Goal: Check status: Check status

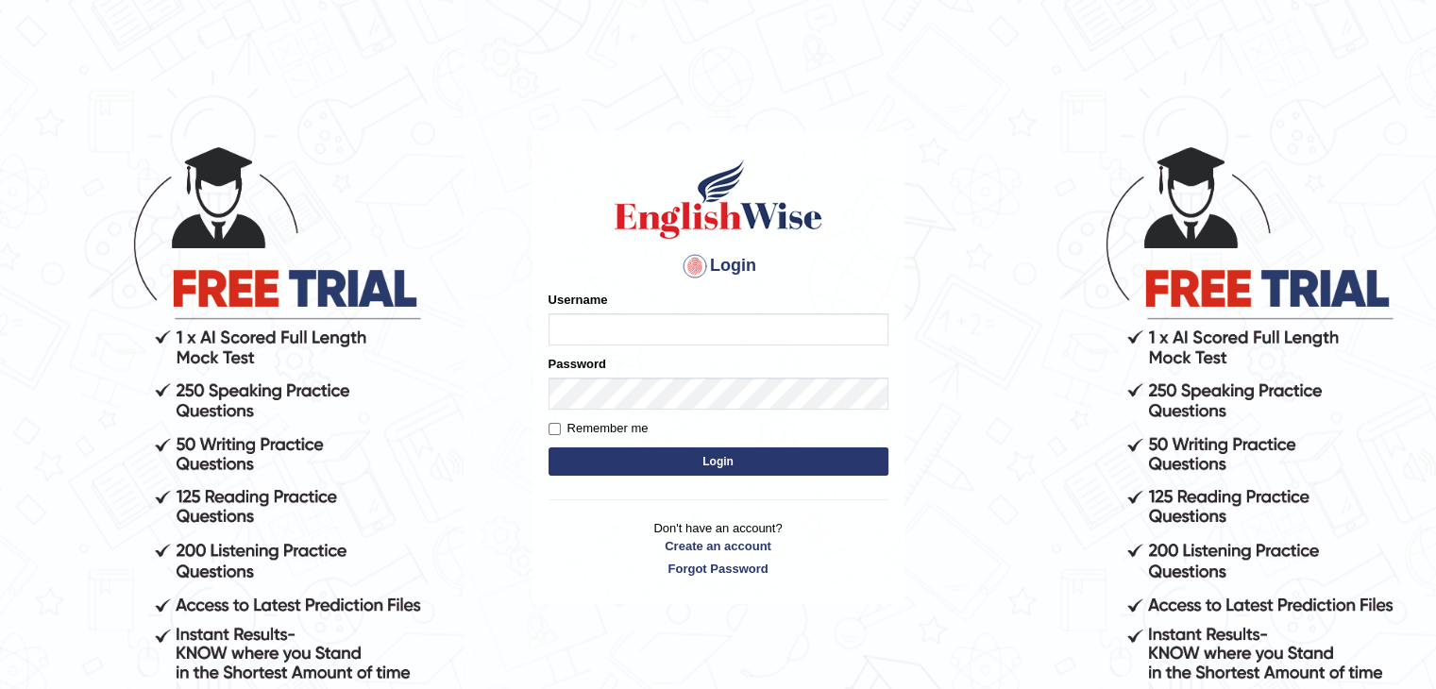
click at [698, 396] on form "Please fix the following errors: Username Password Remember me Login" at bounding box center [718, 386] width 340 height 190
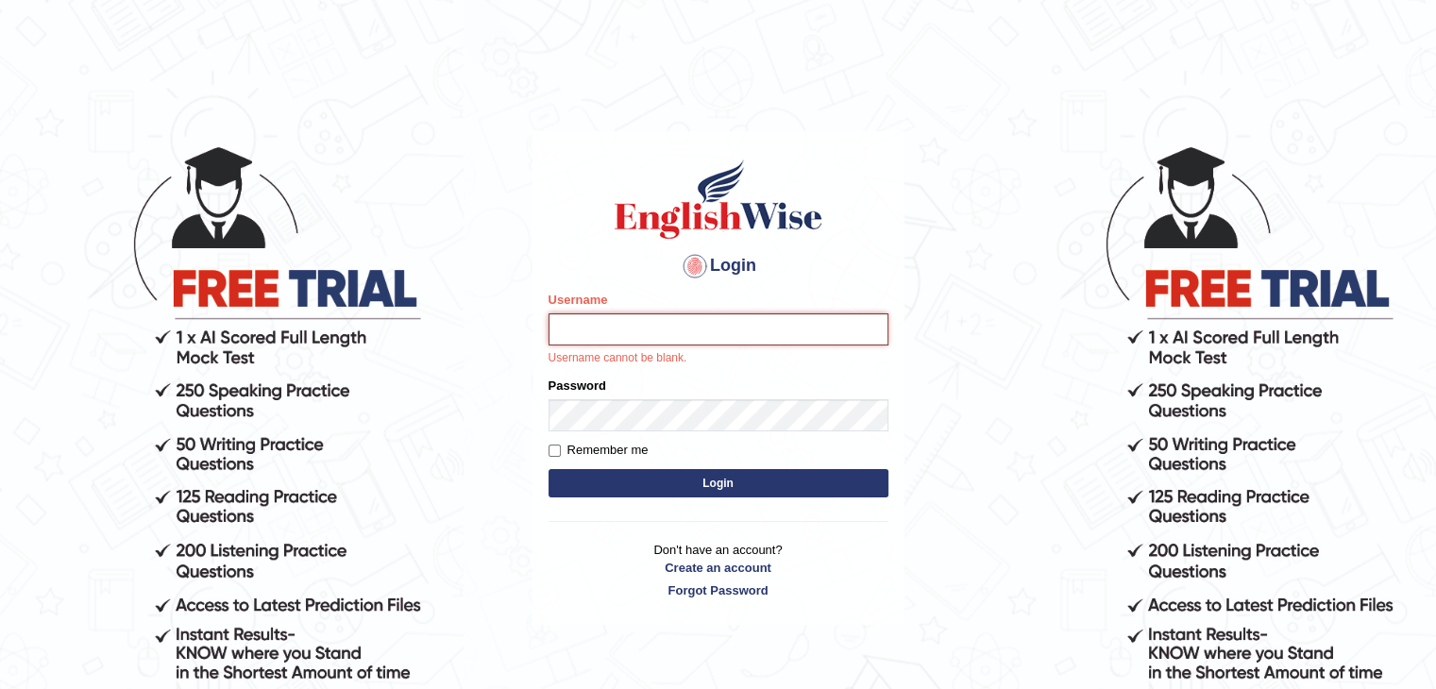
type input "nimasherpa600"
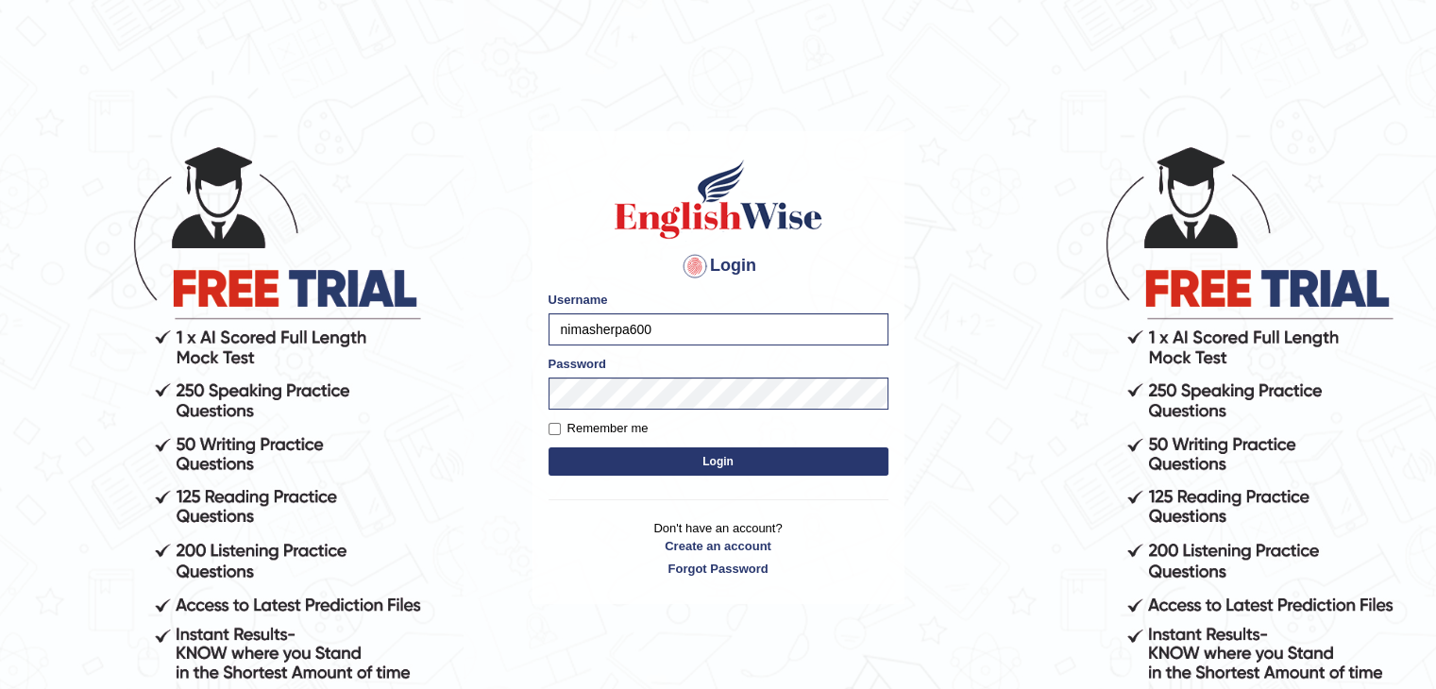
click at [749, 457] on button "Login" at bounding box center [718, 461] width 340 height 28
type input "nimasherpa600"
click at [655, 463] on button "Login" at bounding box center [718, 461] width 340 height 28
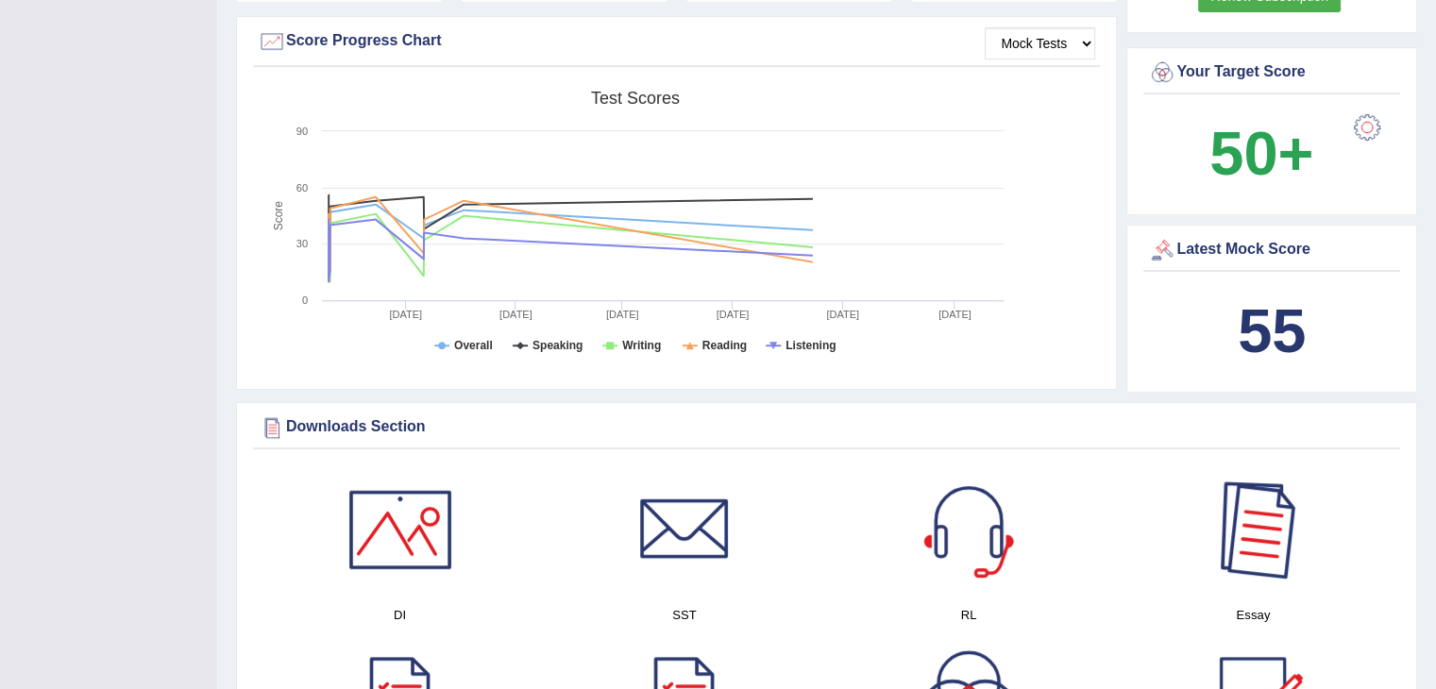
scroll to position [680, 0]
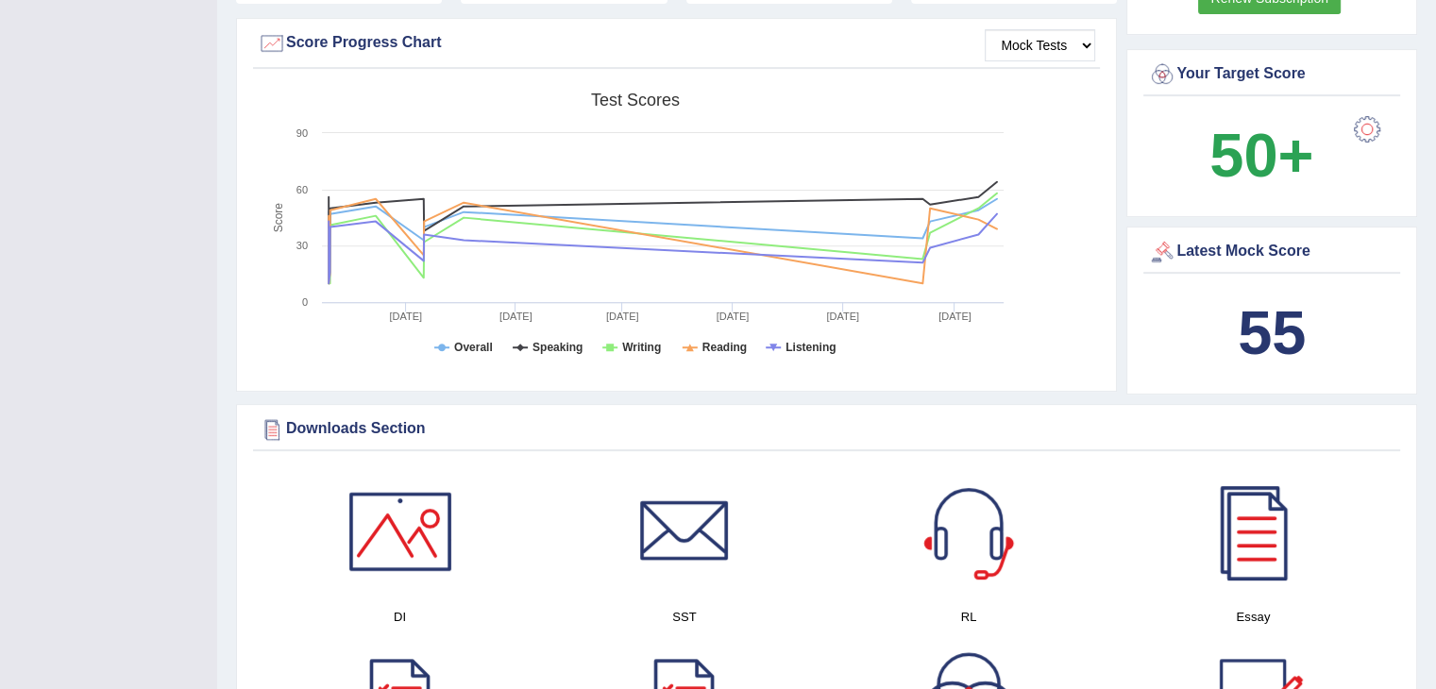
click at [1241, 249] on div "Latest Mock Score" at bounding box center [1271, 252] width 247 height 28
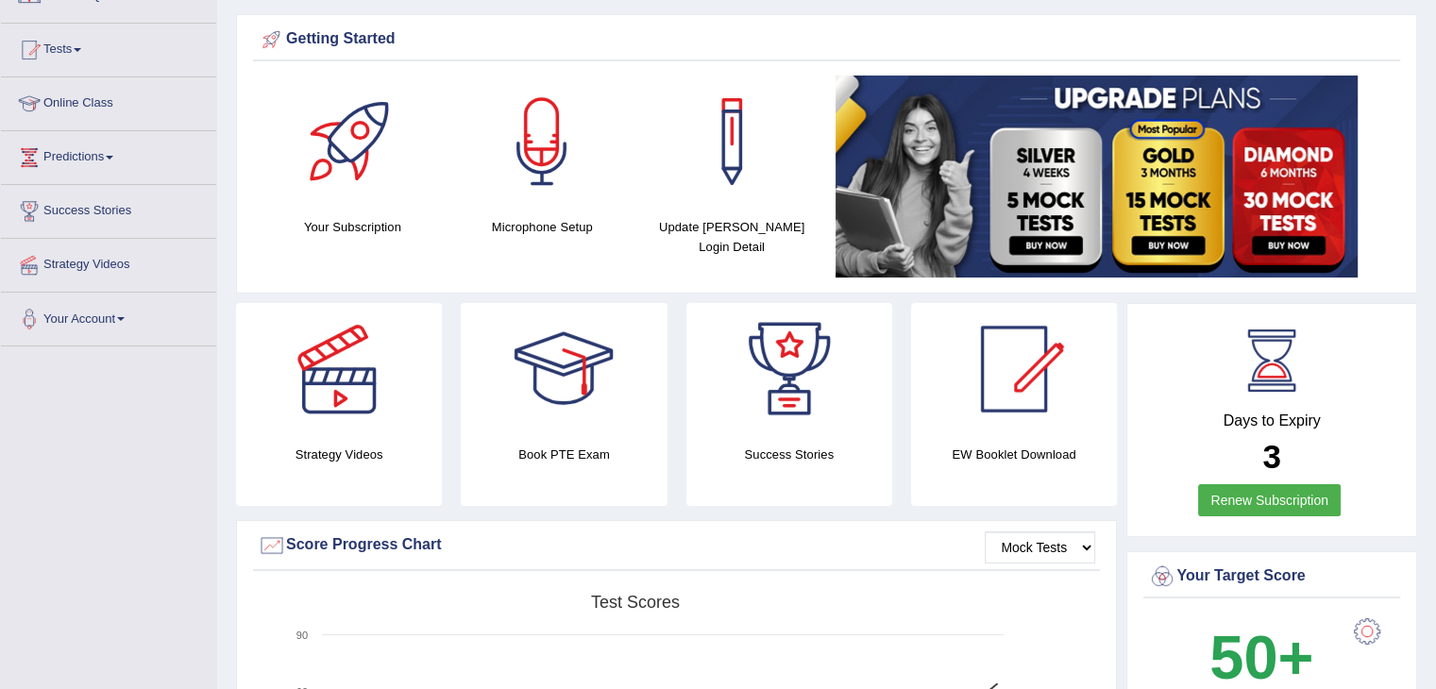
scroll to position [0, 0]
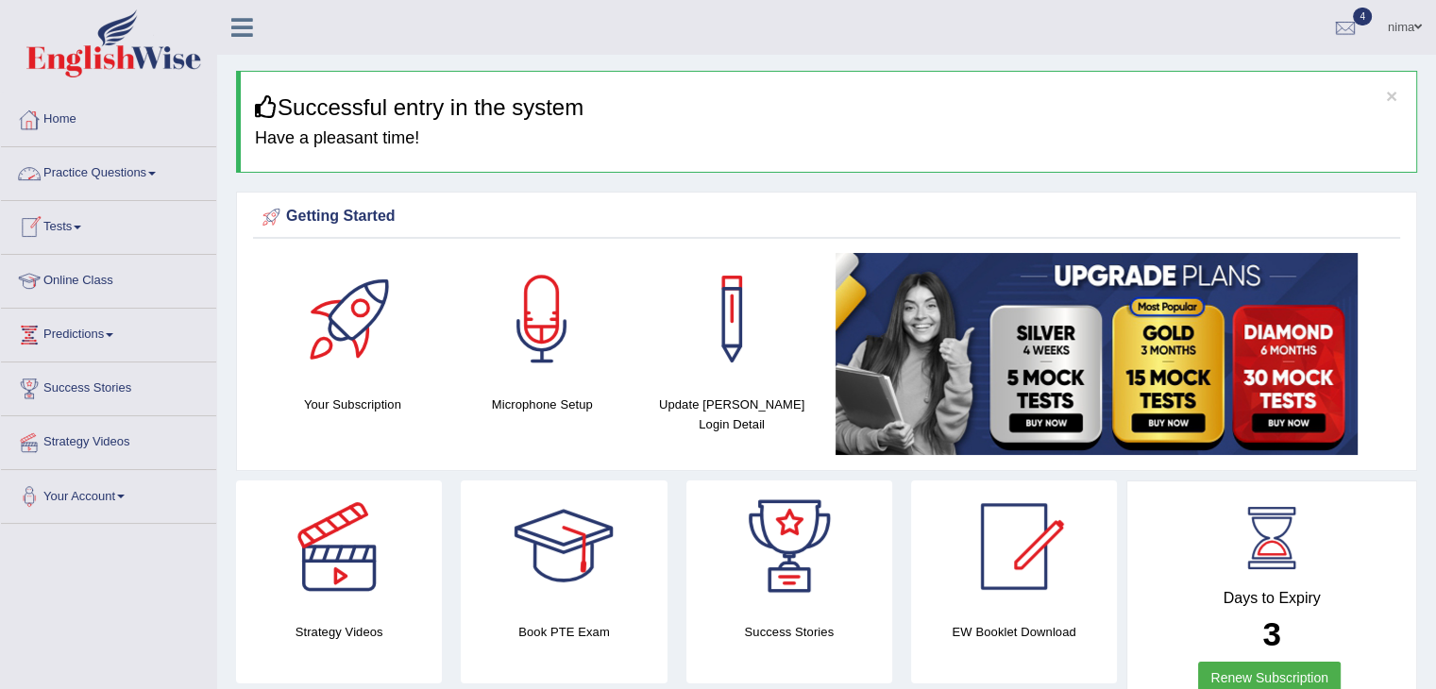
click at [82, 235] on link "Tests" at bounding box center [108, 224] width 215 height 47
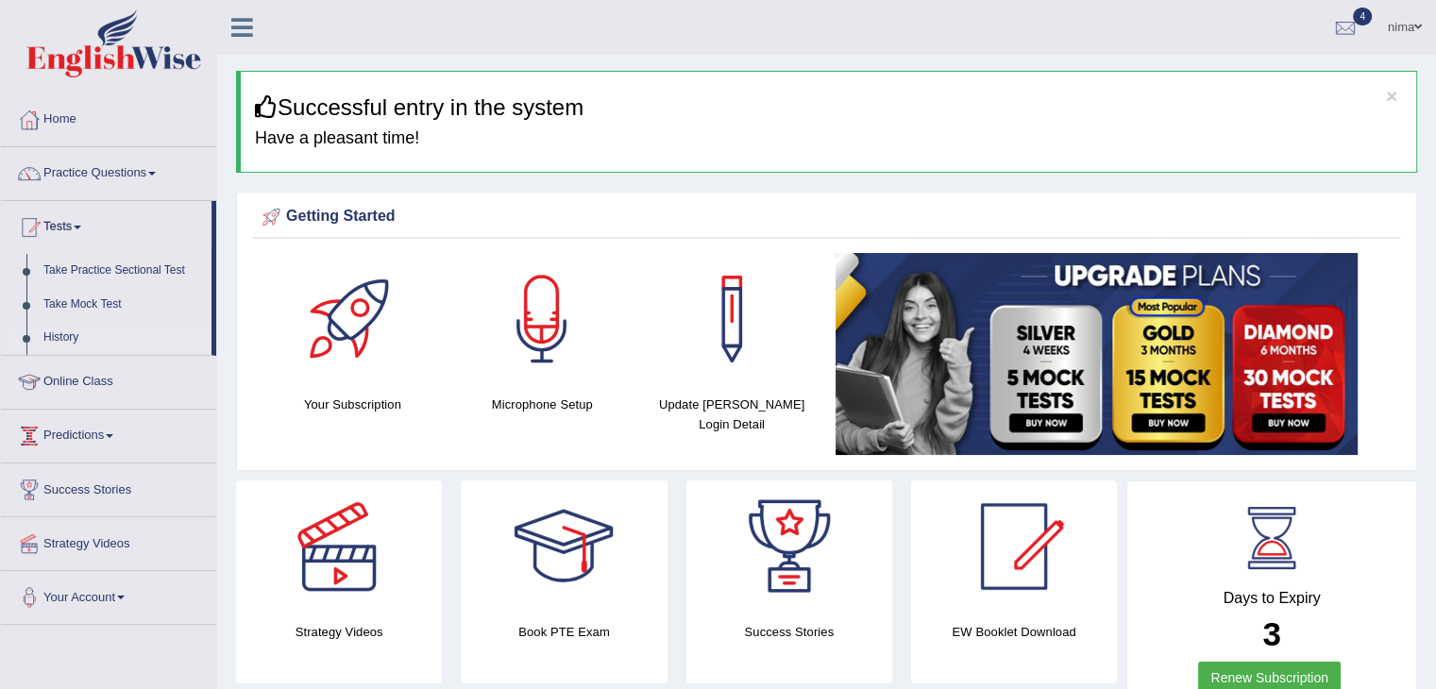
click at [61, 337] on link "History" at bounding box center [123, 338] width 177 height 34
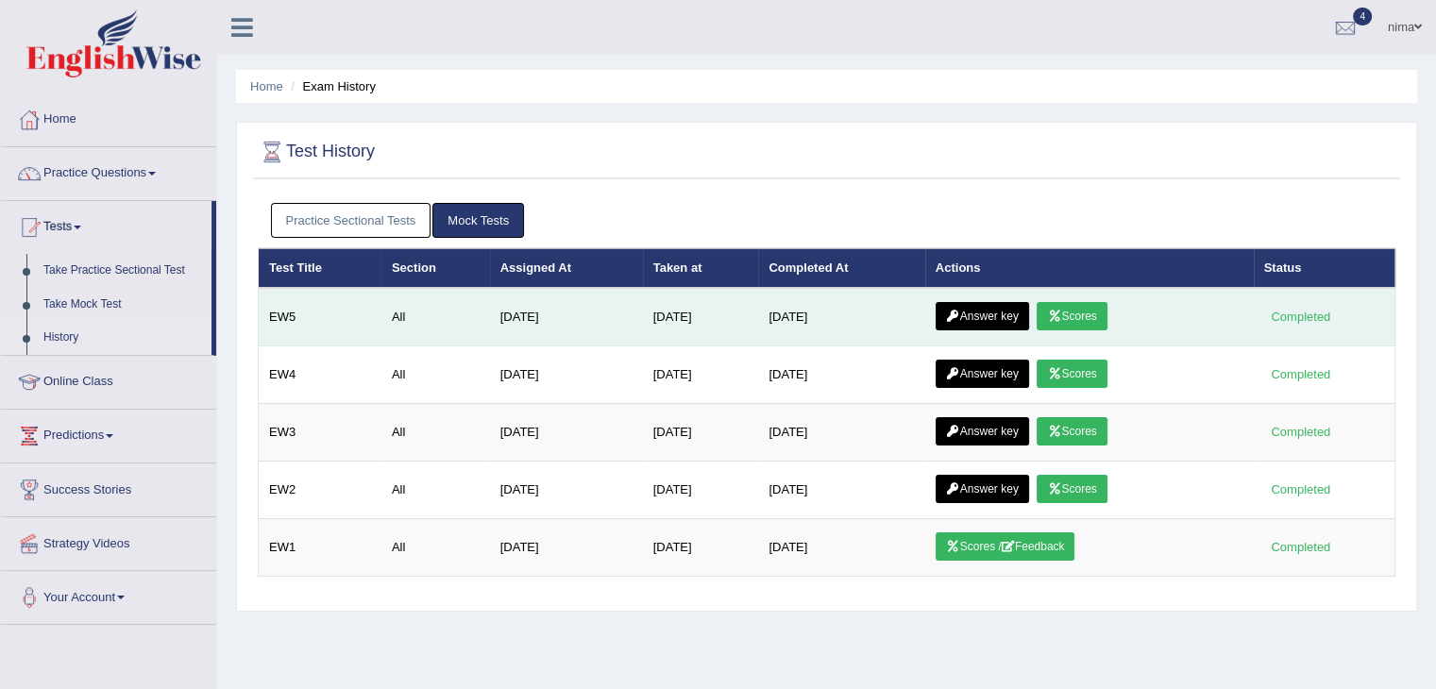
click at [980, 311] on link "Answer key" at bounding box center [981, 316] width 93 height 28
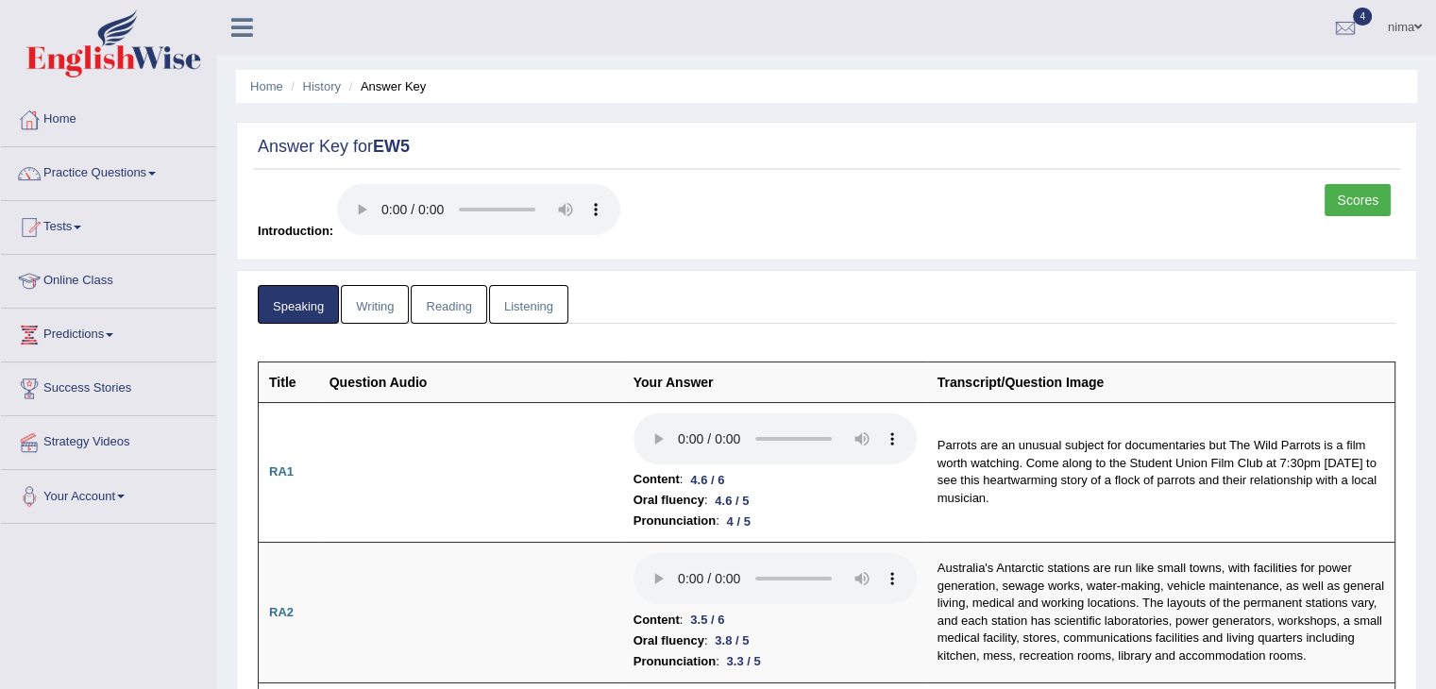
click at [388, 298] on link "Writing" at bounding box center [375, 304] width 68 height 39
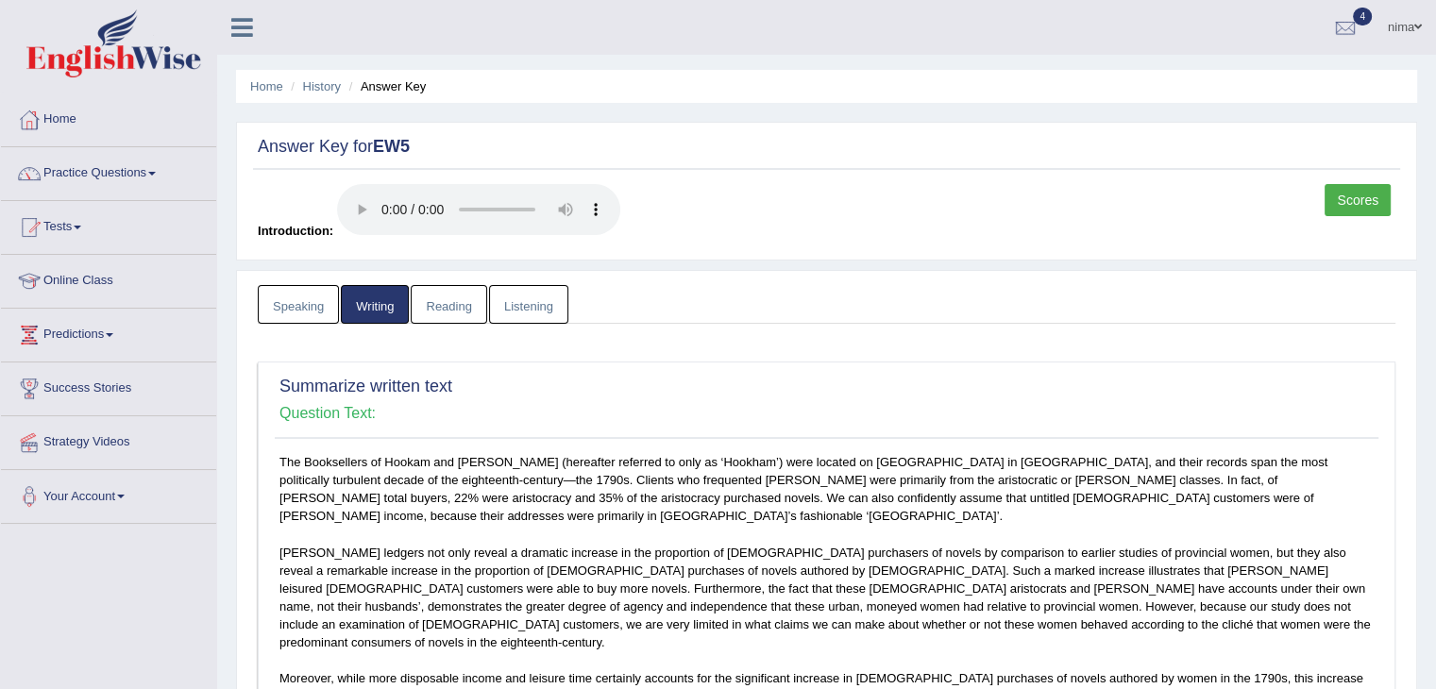
click at [431, 303] on link "Reading" at bounding box center [449, 304] width 76 height 39
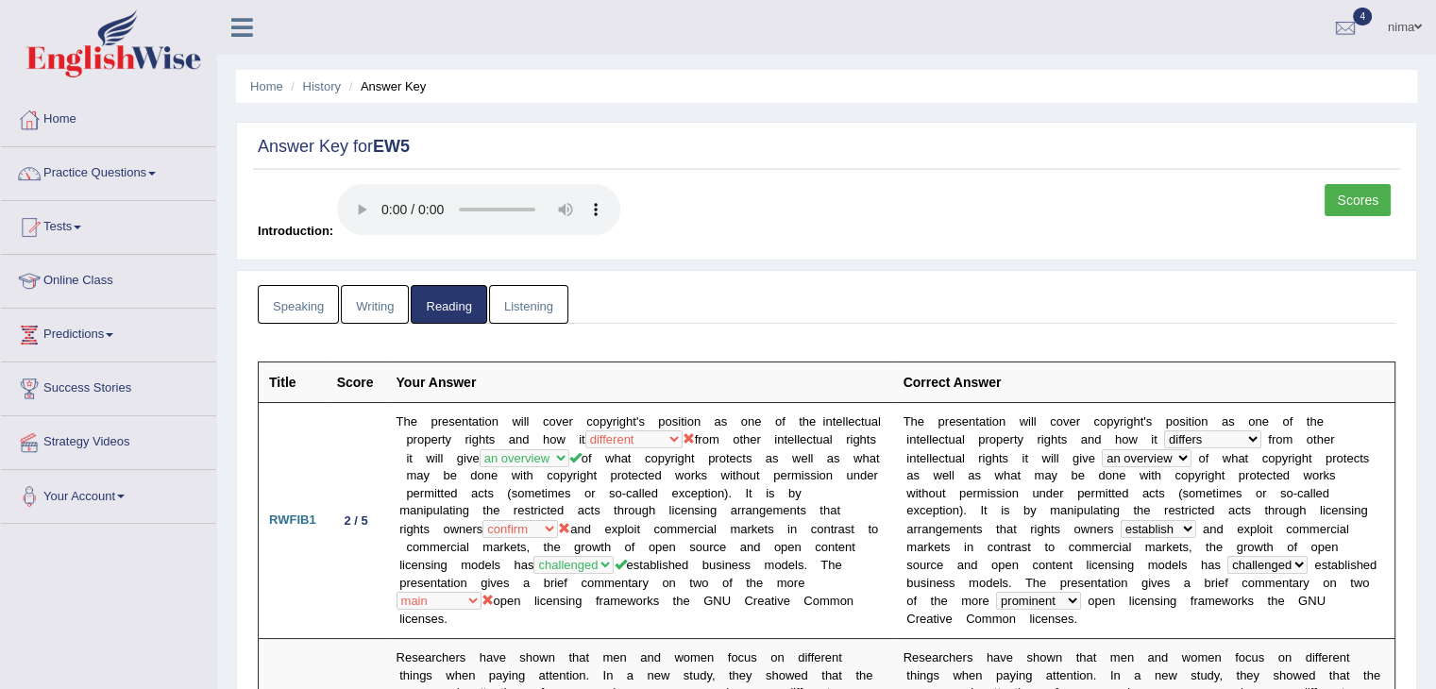
click at [544, 291] on link "Listening" at bounding box center [528, 304] width 79 height 39
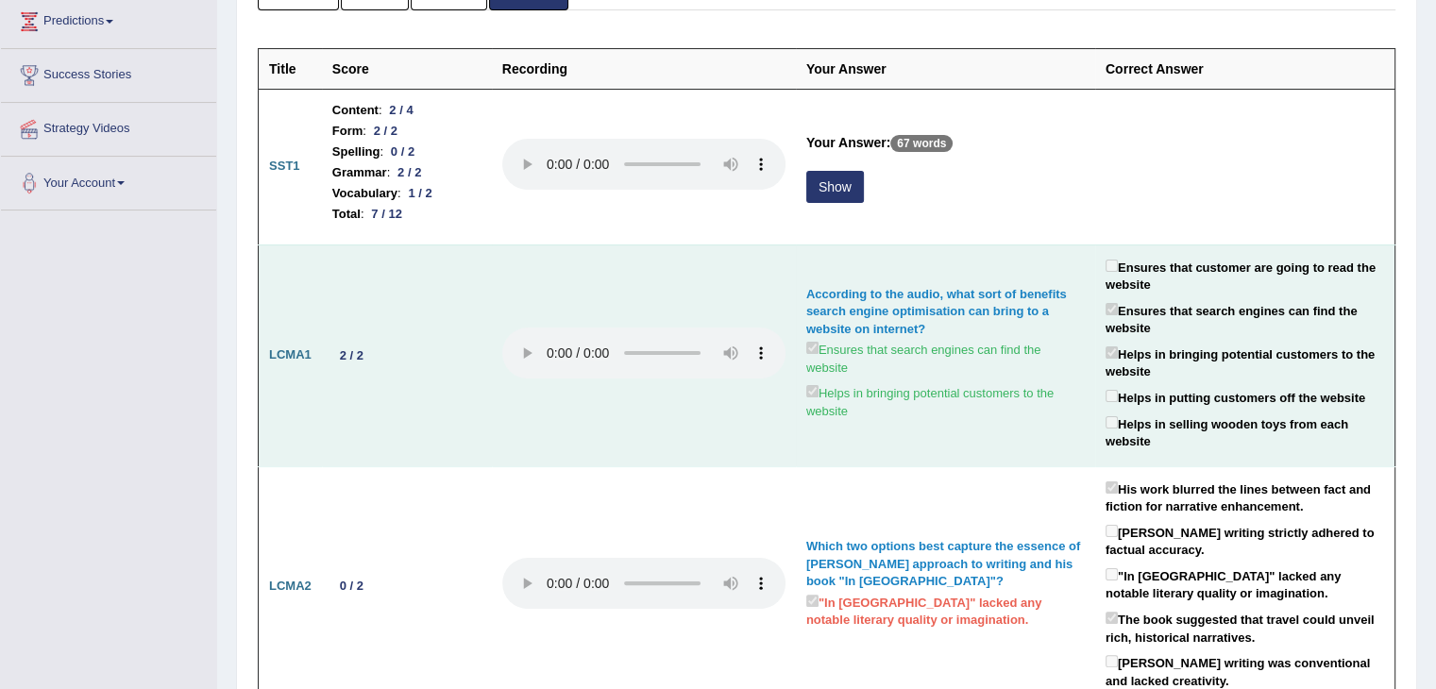
scroll to position [312, 0]
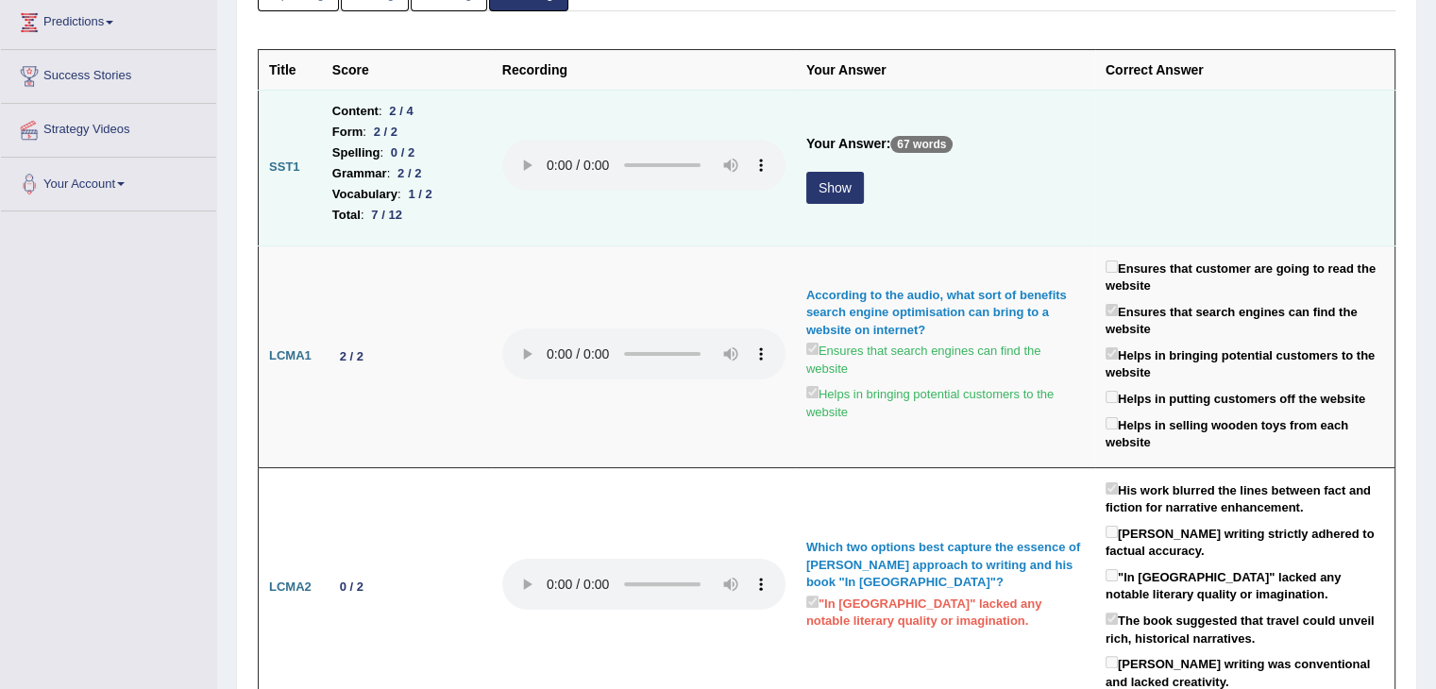
click at [832, 182] on button "Show" at bounding box center [835, 188] width 58 height 32
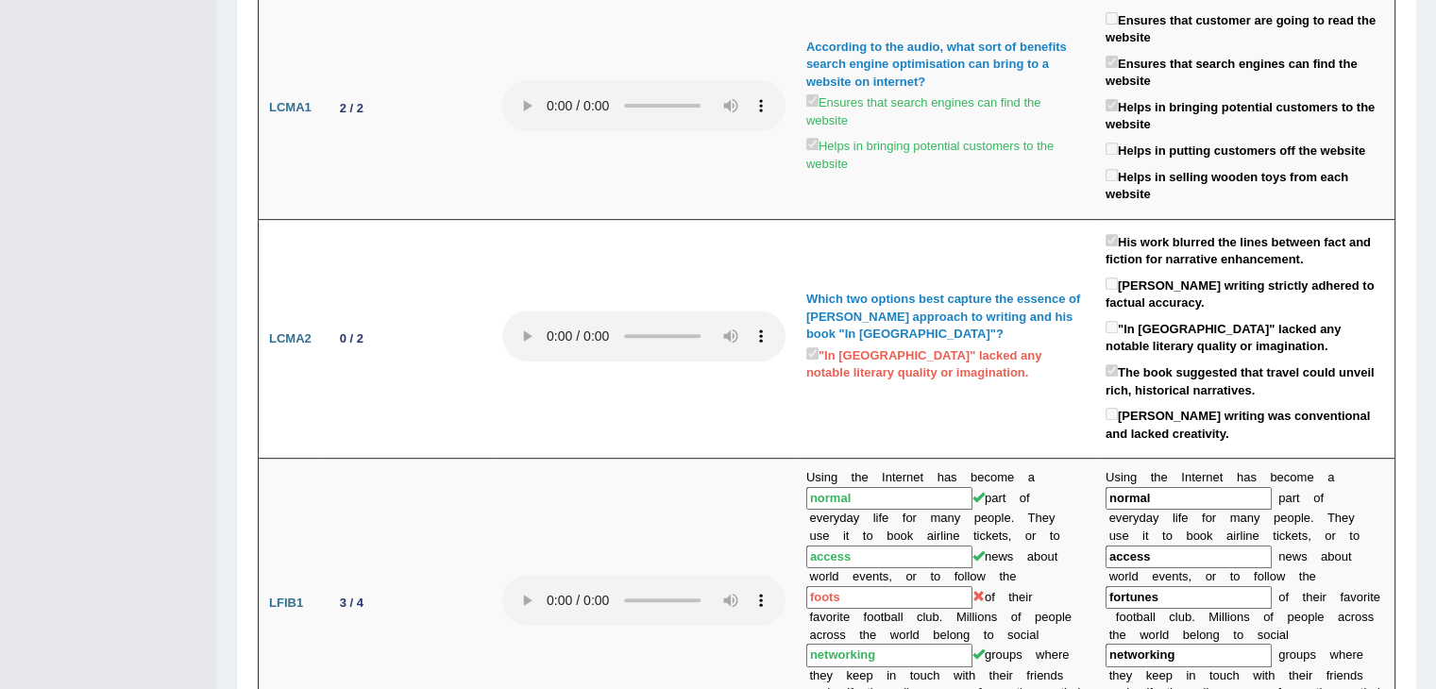
scroll to position [0, 0]
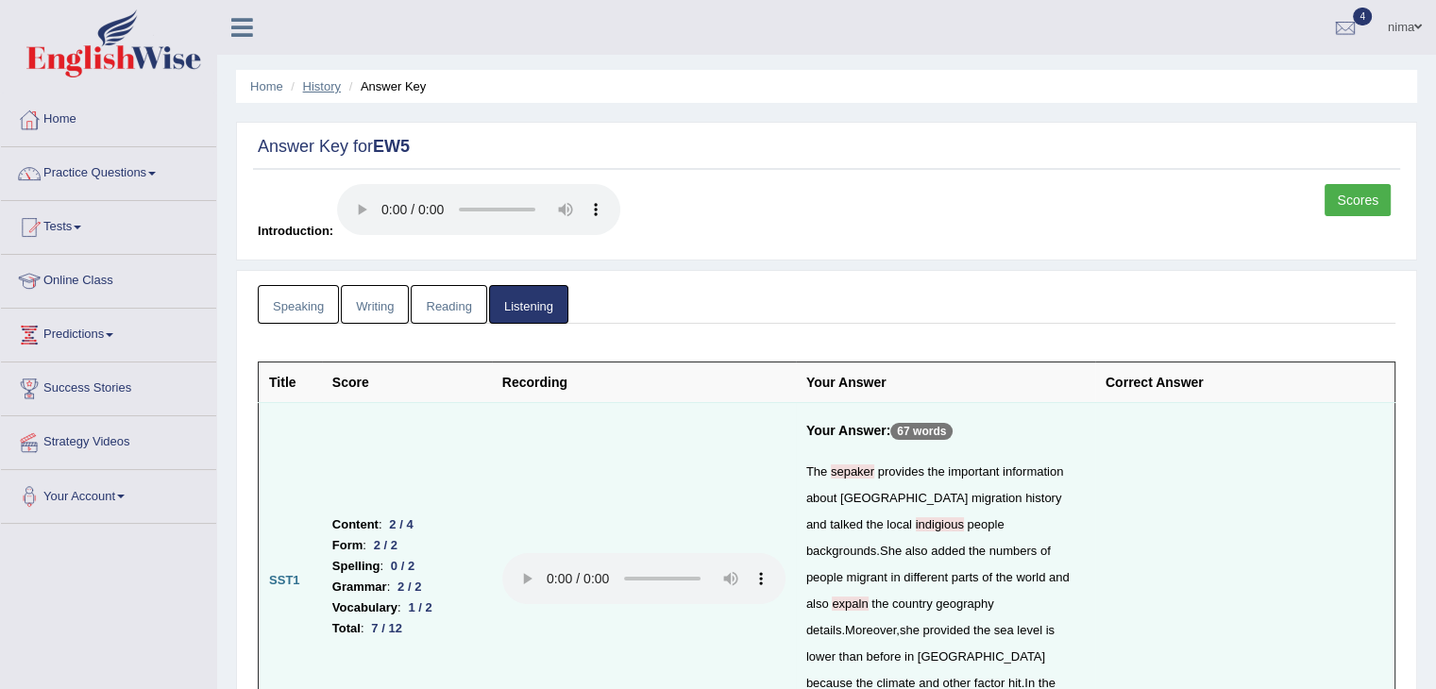
click at [330, 85] on link "History" at bounding box center [322, 86] width 38 height 14
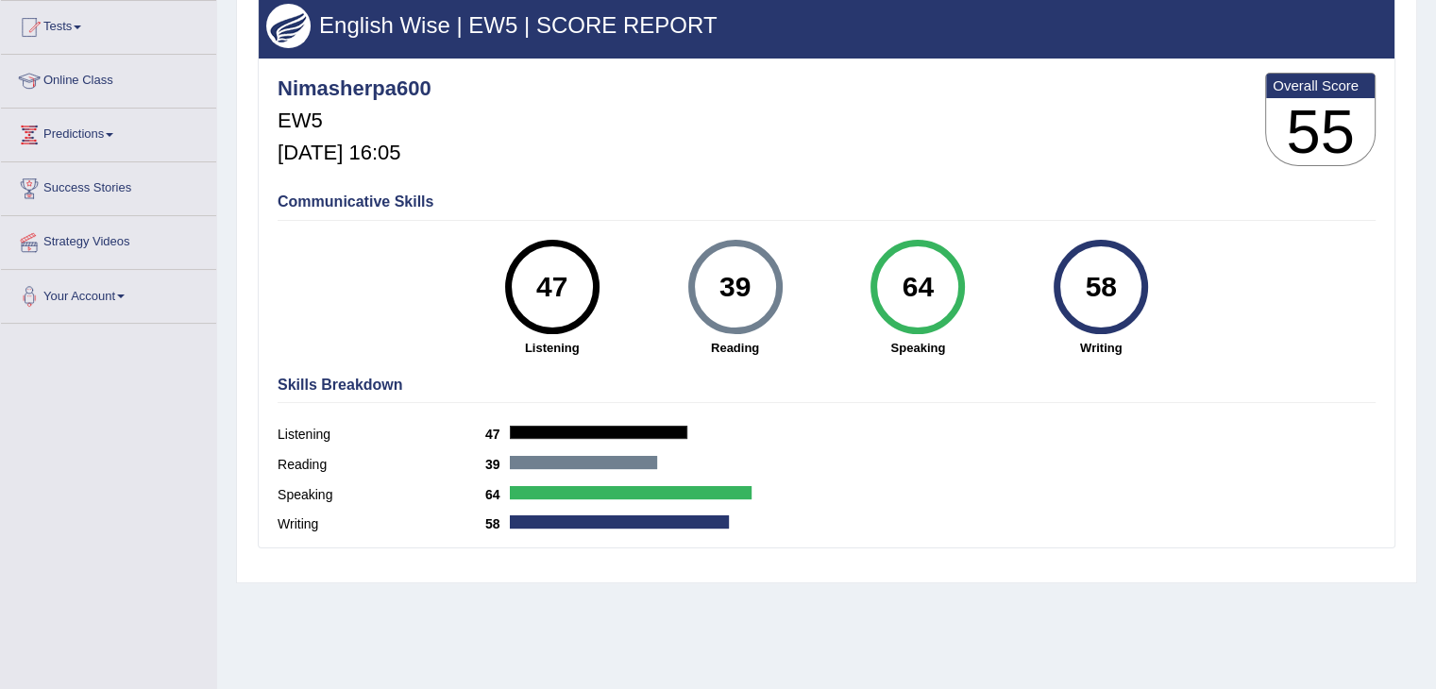
scroll to position [202, 0]
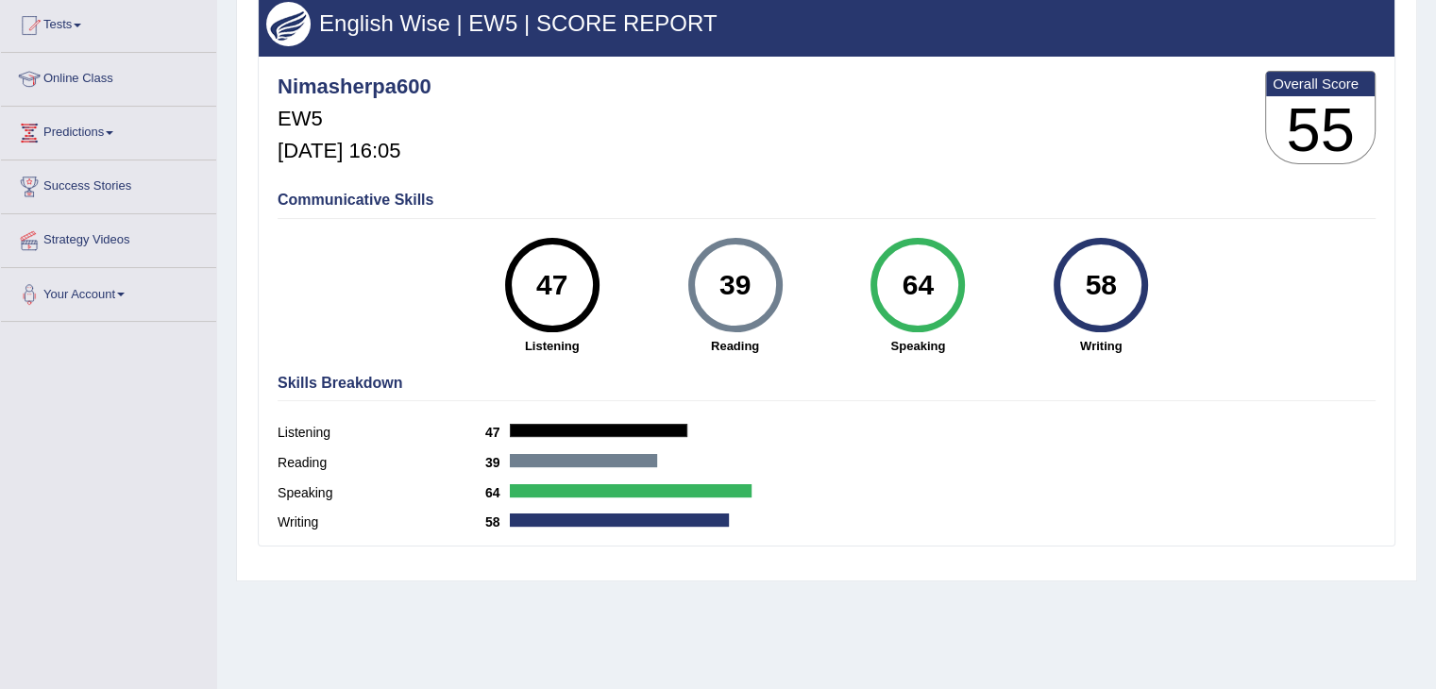
click at [728, 277] on div "39" at bounding box center [734, 284] width 69 height 79
click at [552, 282] on div "47" at bounding box center [551, 284] width 69 height 79
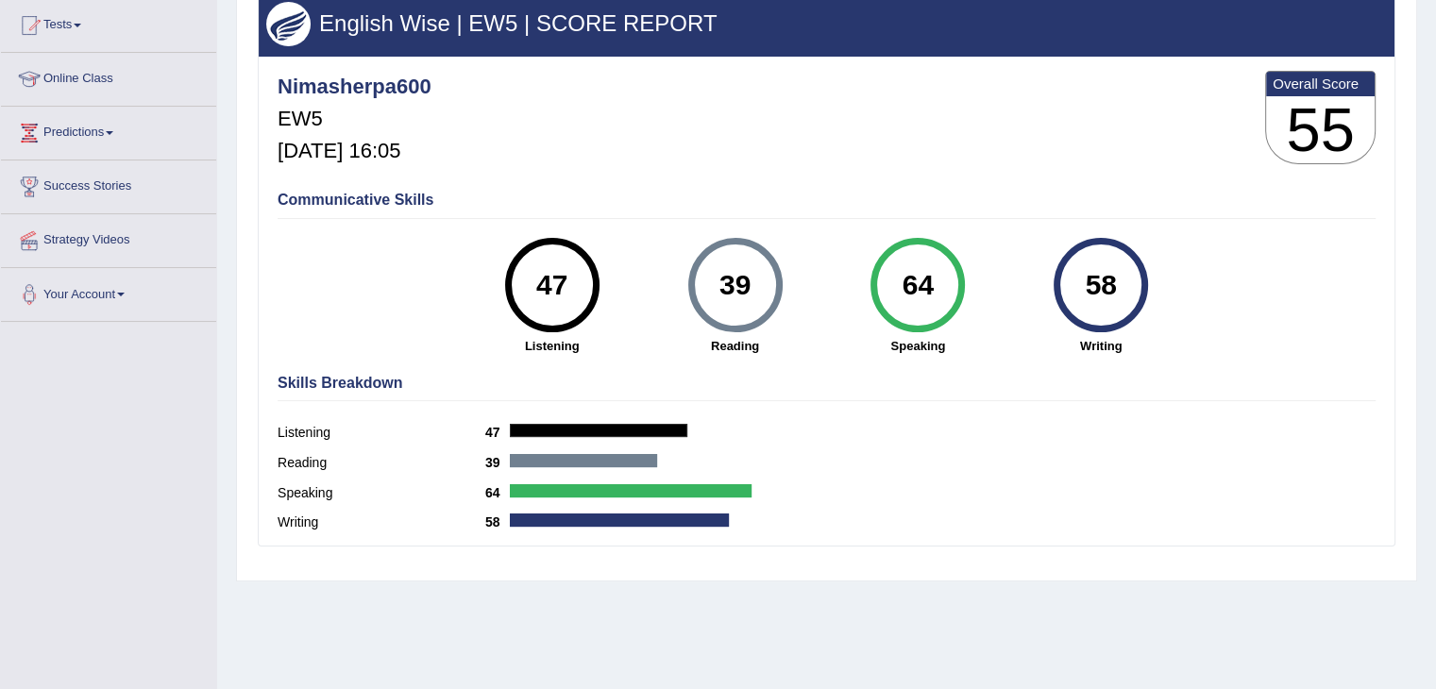
click at [736, 282] on div "39" at bounding box center [734, 284] width 69 height 79
click at [555, 288] on div "47" at bounding box center [551, 284] width 69 height 79
click at [728, 281] on div "39" at bounding box center [734, 284] width 69 height 79
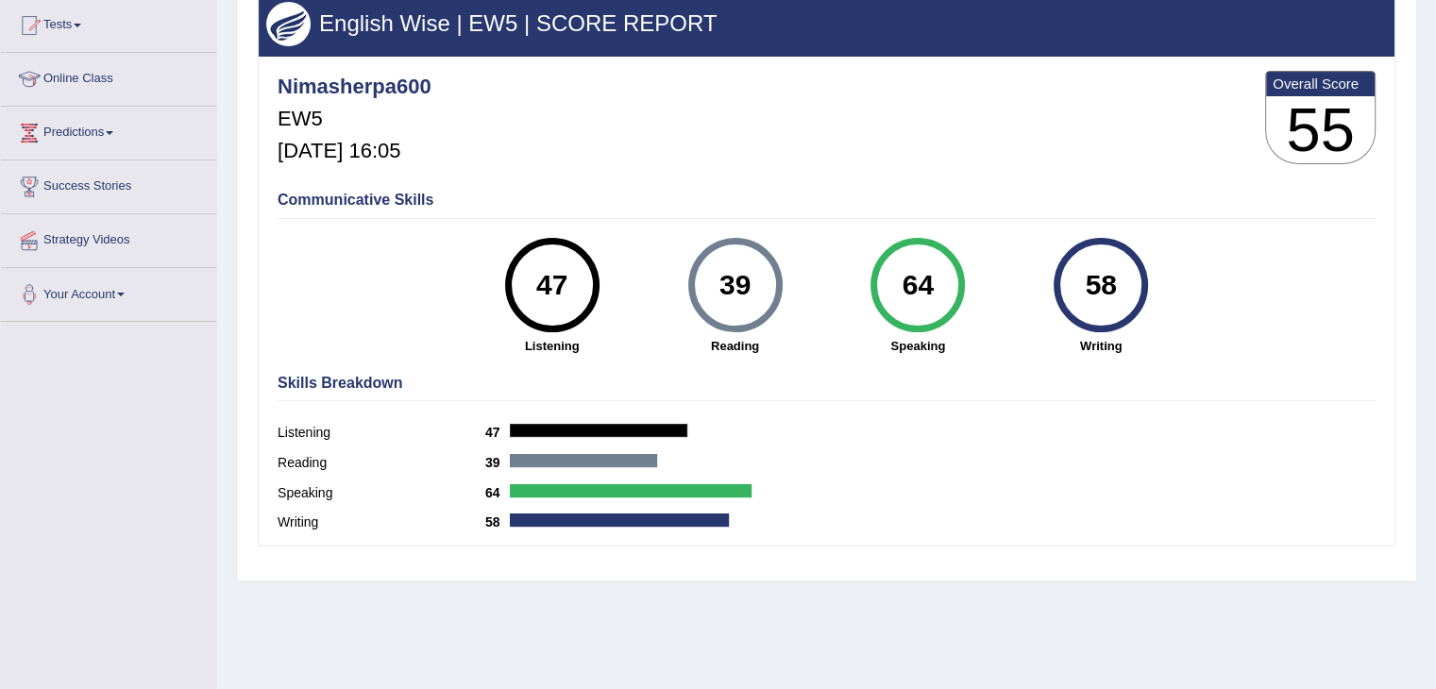
click at [728, 281] on div "39" at bounding box center [734, 284] width 69 height 79
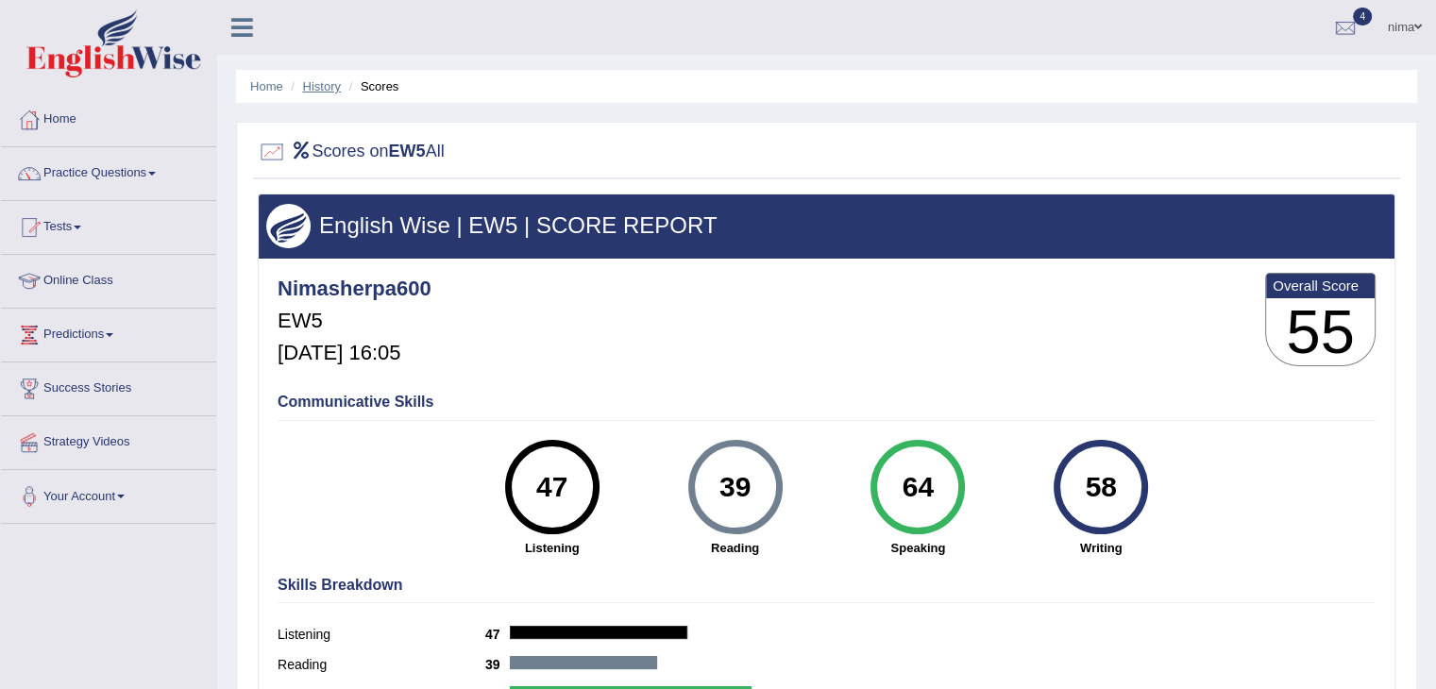
click at [311, 84] on link "History" at bounding box center [322, 86] width 38 height 14
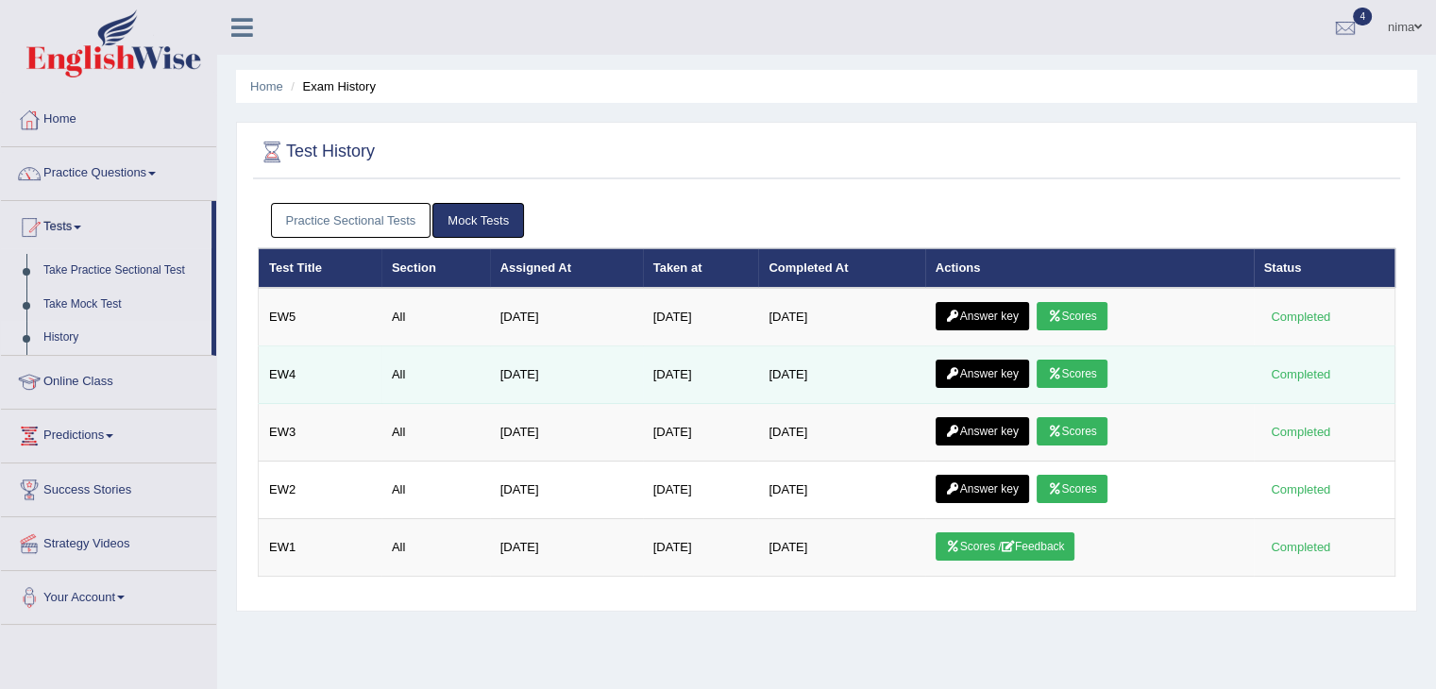
click at [1078, 363] on link "Scores" at bounding box center [1071, 374] width 70 height 28
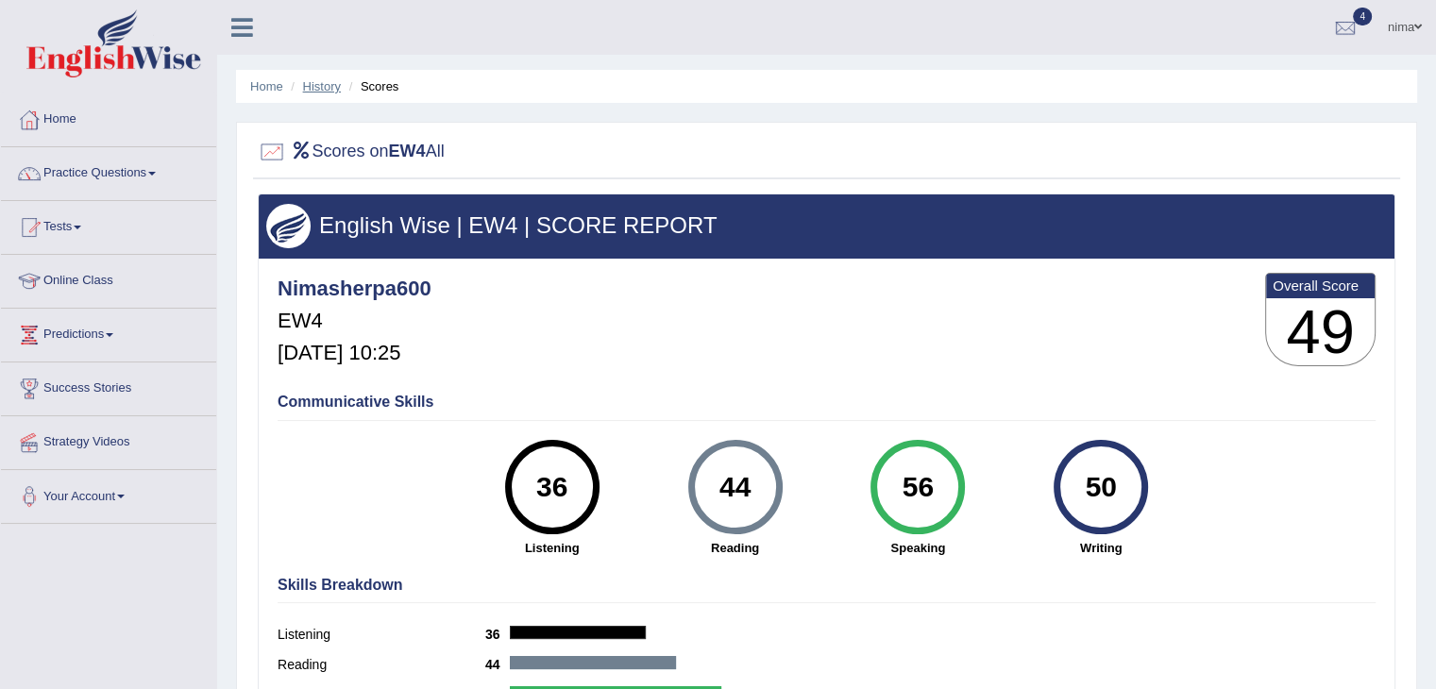
click at [321, 84] on link "History" at bounding box center [322, 86] width 38 height 14
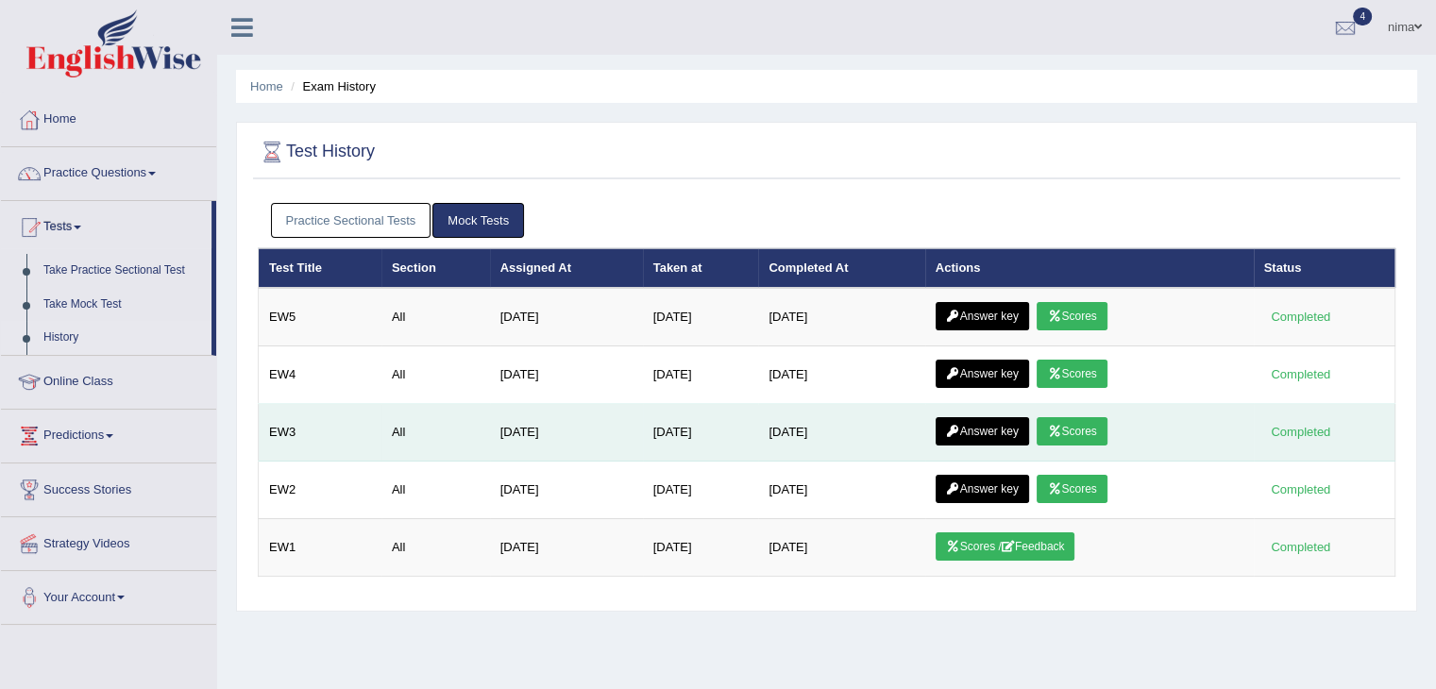
click at [1061, 426] on icon at bounding box center [1054, 431] width 14 height 11
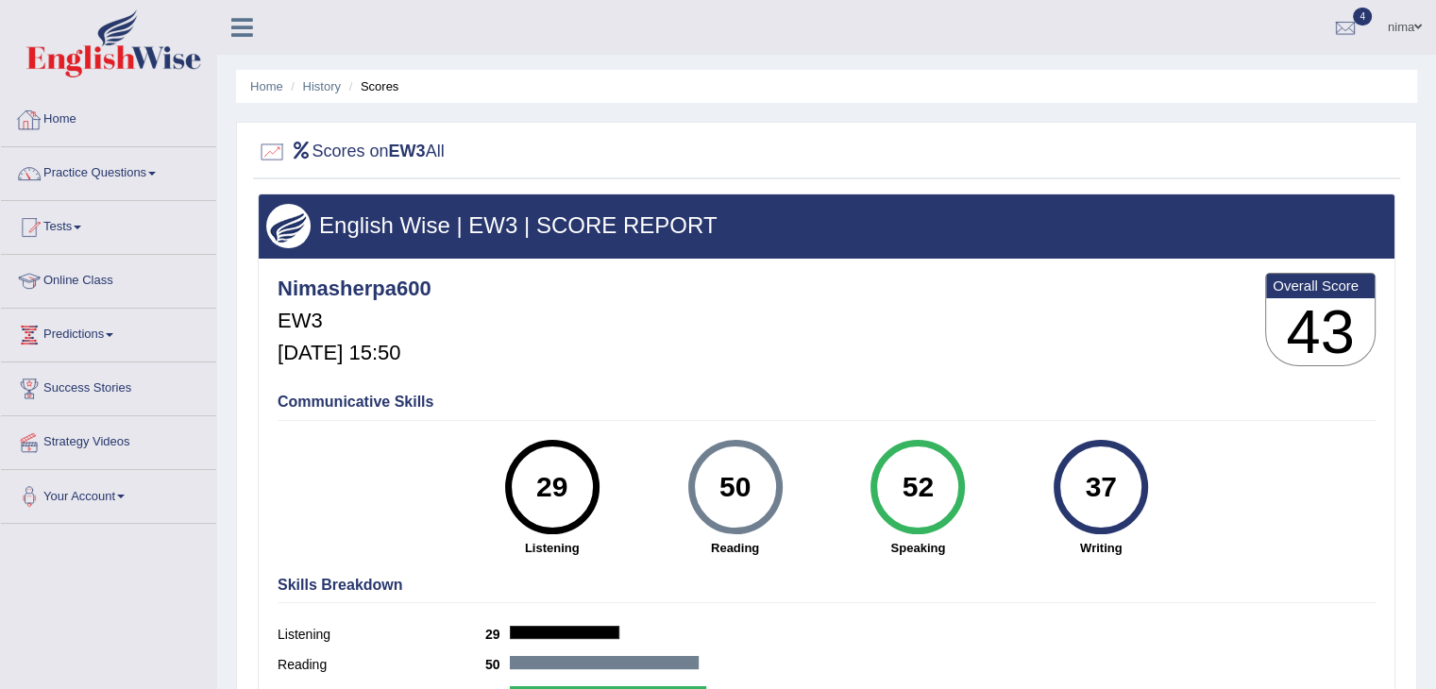
click at [76, 121] on link "Home" at bounding box center [108, 116] width 215 height 47
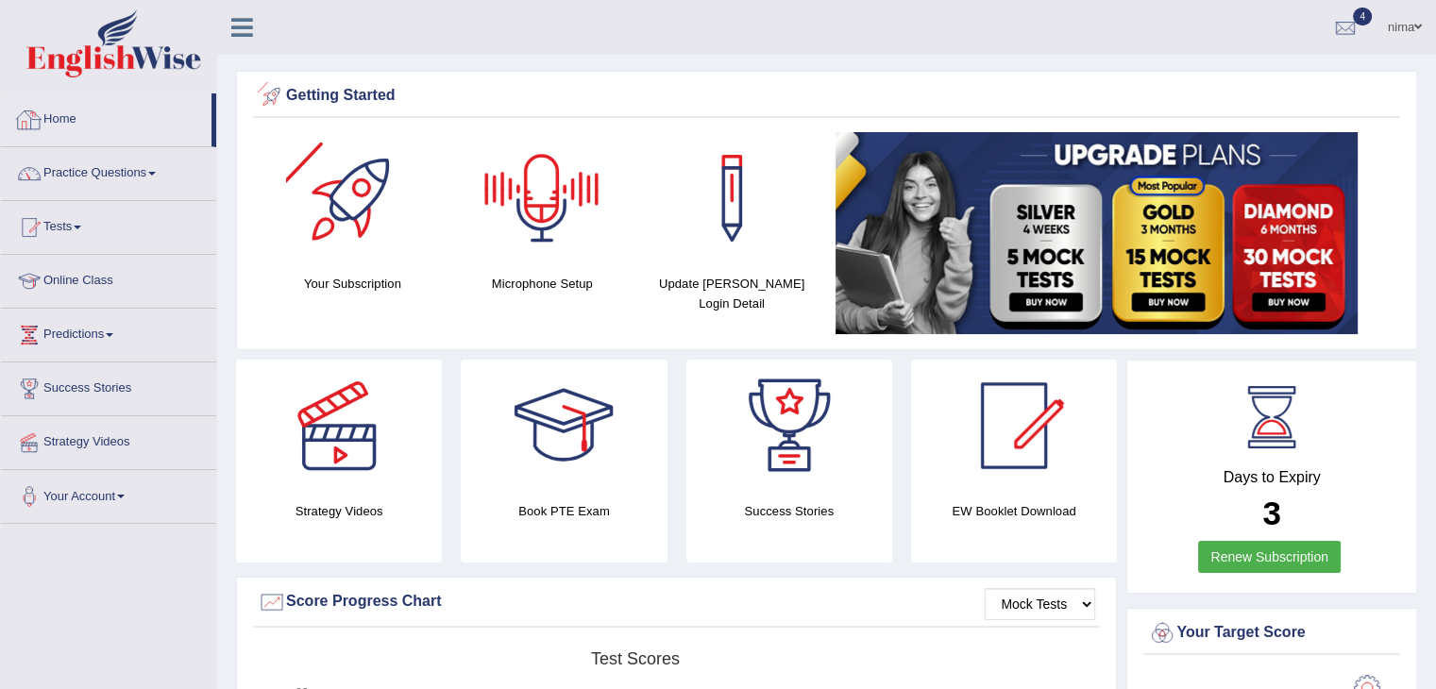
click at [60, 113] on link "Home" at bounding box center [106, 116] width 210 height 47
